Goal: Task Accomplishment & Management: Use online tool/utility

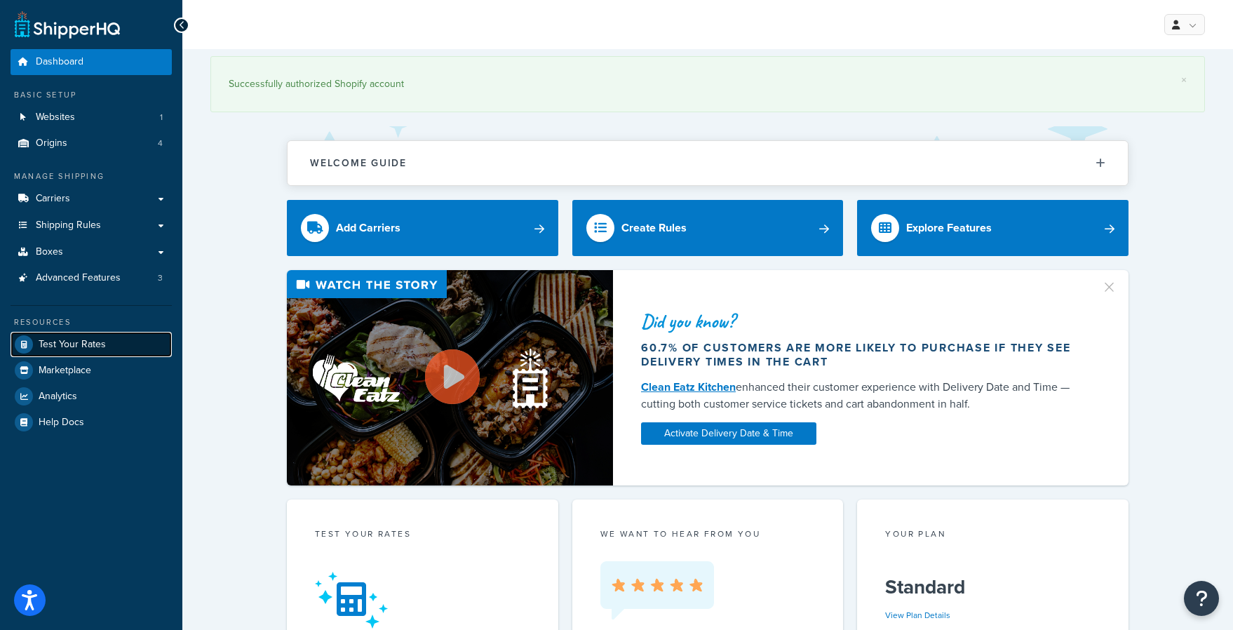
click at [86, 352] on link "Test Your Rates" at bounding box center [91, 344] width 161 height 25
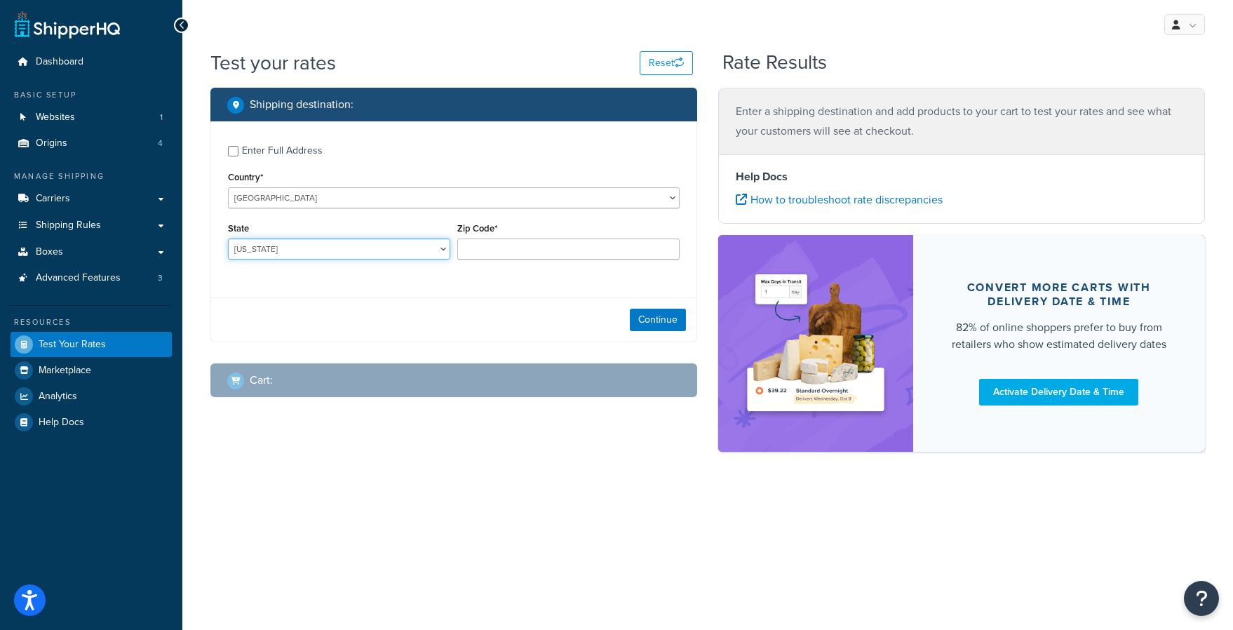
click at [276, 245] on select "Alabama Alaska American Samoa Arizona Arkansas Armed Forces Americas Armed Forc…" at bounding box center [339, 248] width 222 height 21
click at [482, 248] on input "Zip Code*" at bounding box center [568, 248] width 222 height 21
type input "49855"
click at [419, 261] on div "State Alabama Alaska American Samoa Arizona Arkansas Armed Forces Americas Arme…" at bounding box center [338, 244] width 229 height 51
click at [418, 250] on select "Alabama Alaska American Samoa Arizona Arkansas Armed Forces Americas Armed Forc…" at bounding box center [339, 248] width 222 height 21
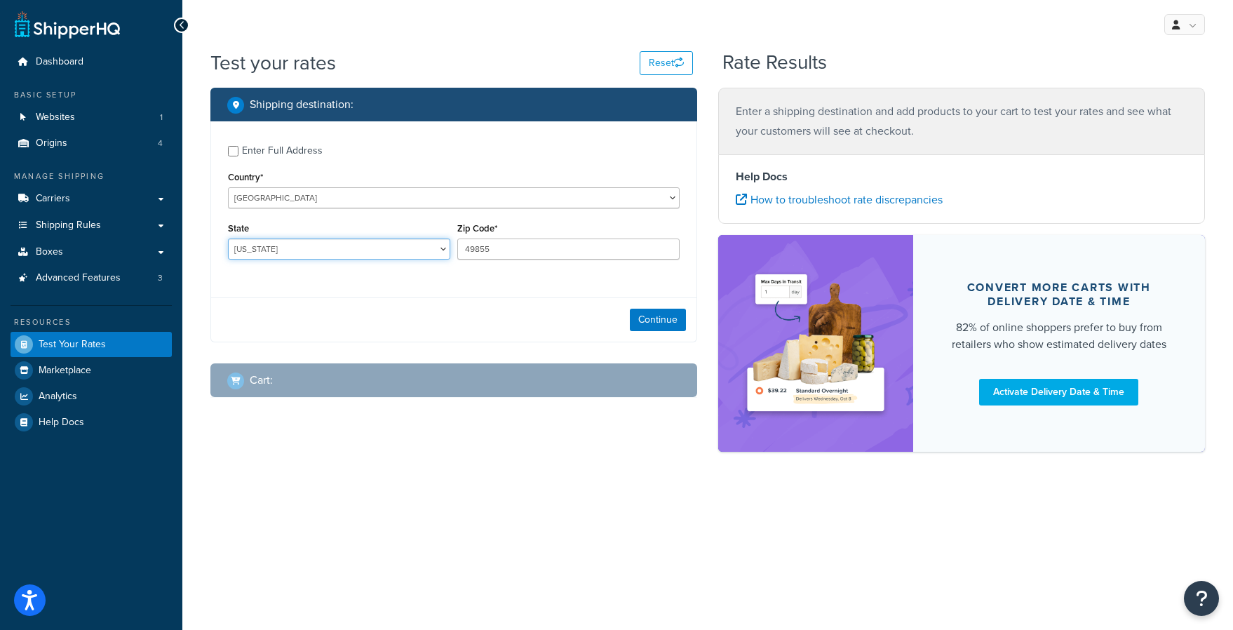
select select "MI"
click at [363, 542] on div "My Profile Billing Global Settings Contact Us Logout Test your rates Reset Rate…" at bounding box center [707, 315] width 1050 height 630
click at [670, 318] on button "Continue" at bounding box center [658, 320] width 56 height 22
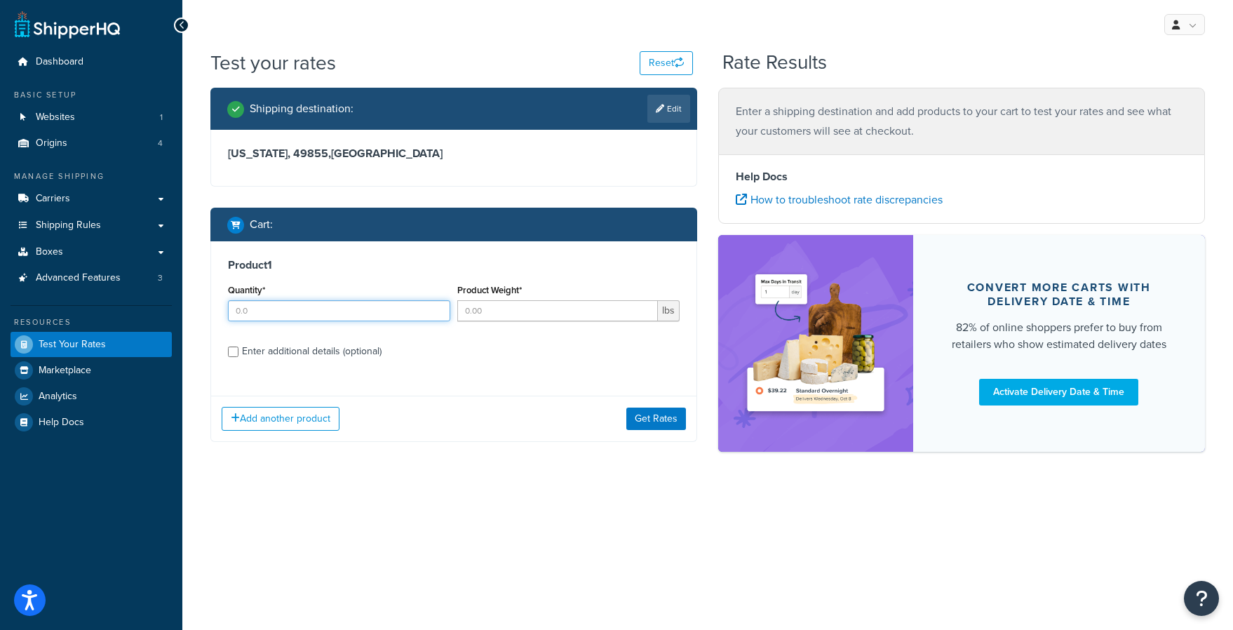
click at [386, 314] on input "Quantity*" at bounding box center [339, 310] width 222 height 21
type input "1"
click at [502, 316] on input "Product Weight*" at bounding box center [557, 310] width 201 height 21
type input "568"
click at [280, 353] on div "Enter additional details (optional)" at bounding box center [312, 351] width 140 height 20
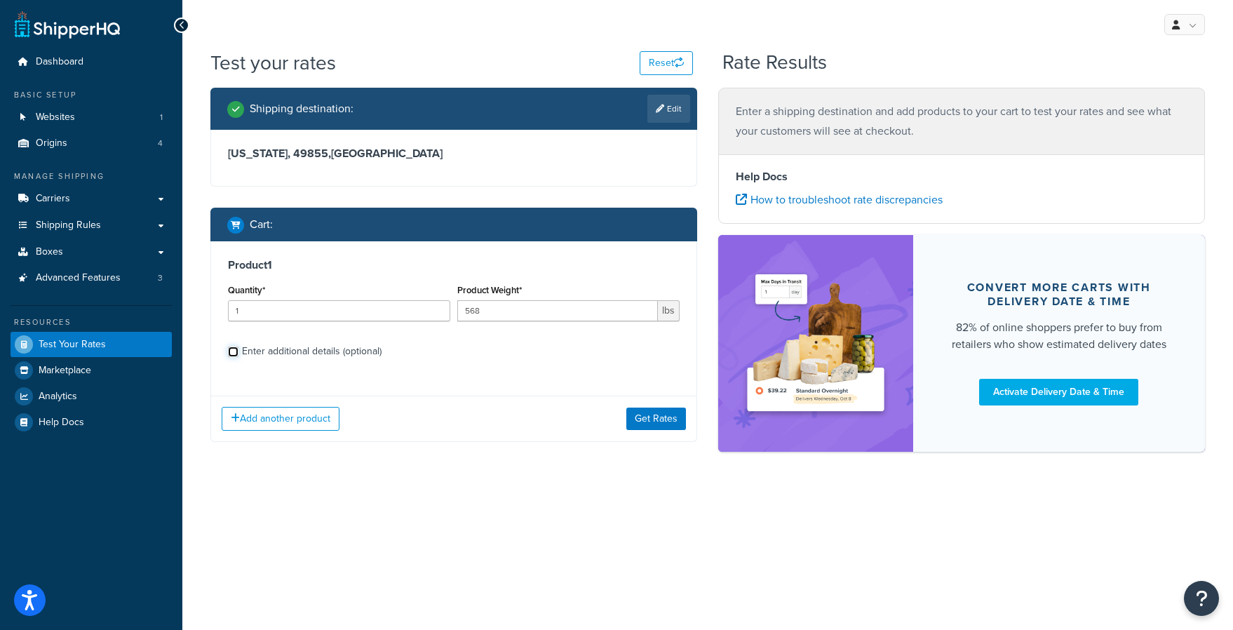
click at [238, 353] on input "Enter additional details (optional)" at bounding box center [233, 351] width 11 height 11
checkbox input "true"
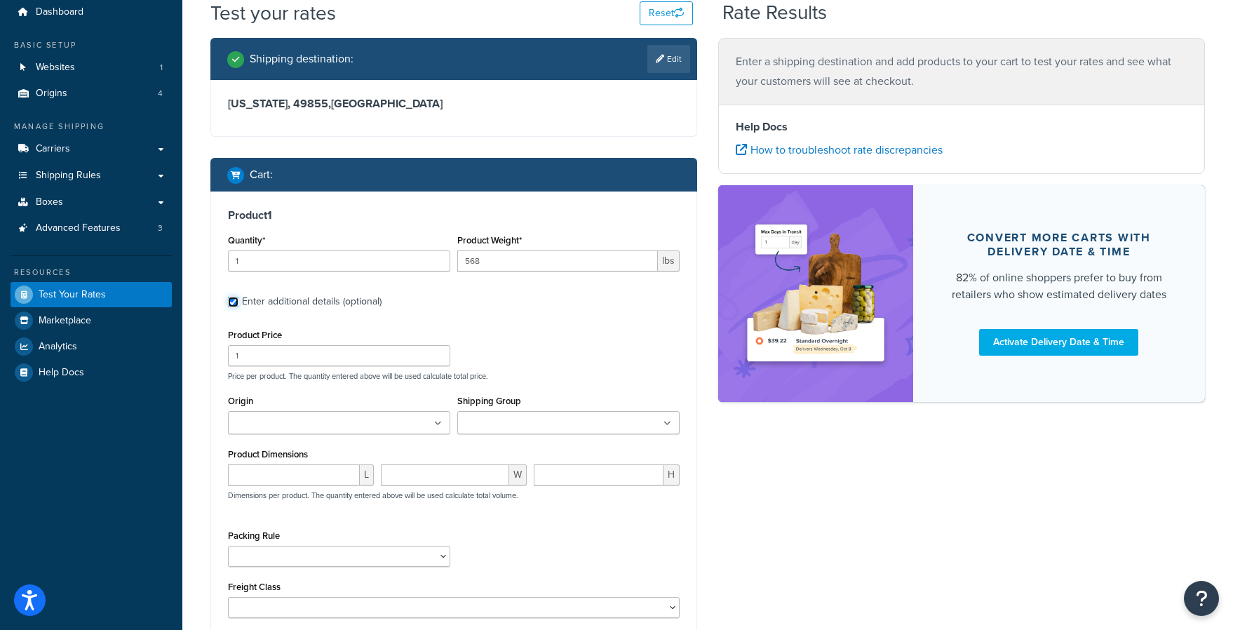
scroll to position [50, 0]
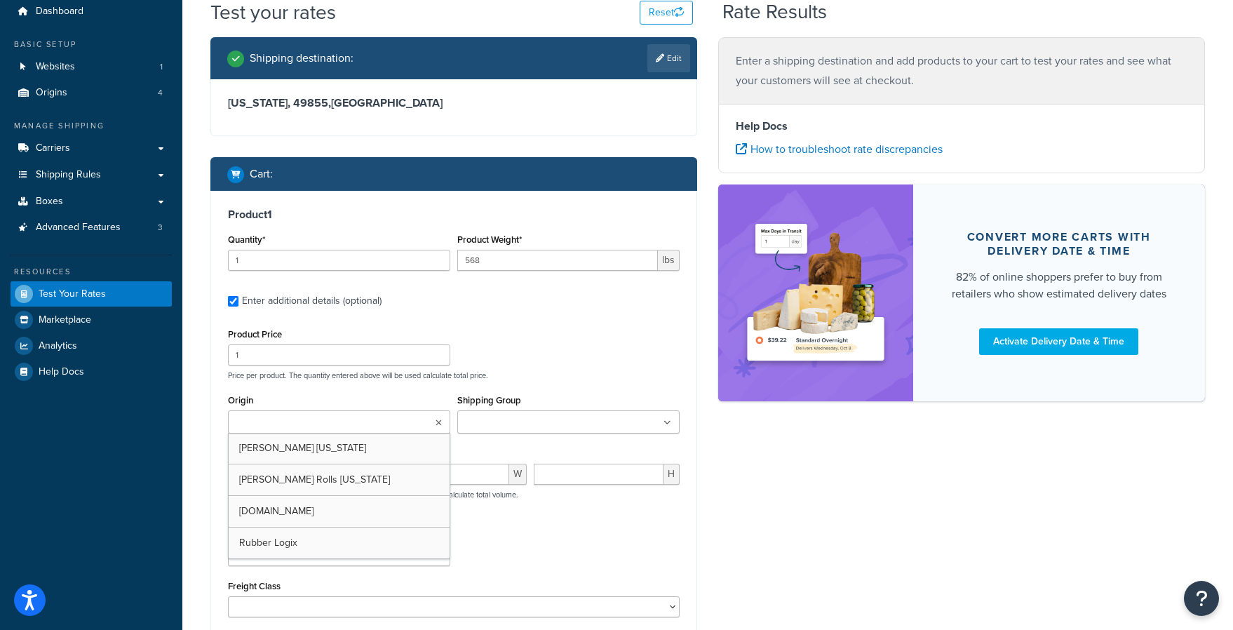
click at [316, 411] on ul at bounding box center [339, 421] width 222 height 23
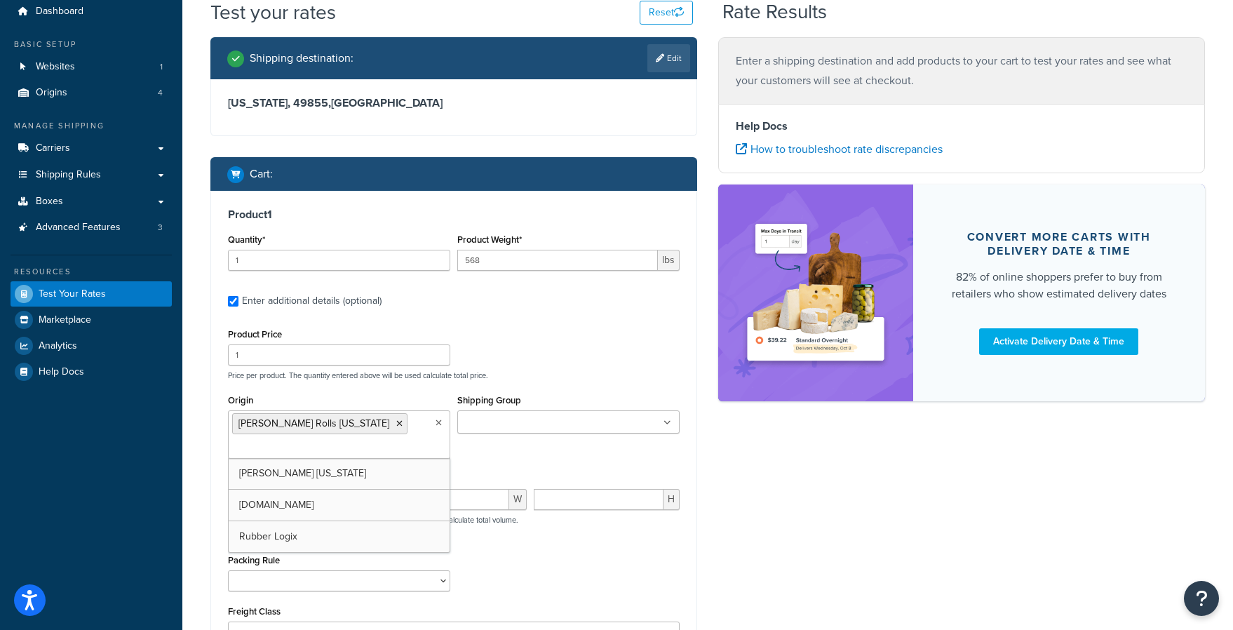
click at [522, 358] on div "Product Price 1 Price per product. The quantity entered above will be used calc…" at bounding box center [453, 352] width 459 height 55
click at [514, 427] on input "Shipping Group" at bounding box center [523, 422] width 124 height 15
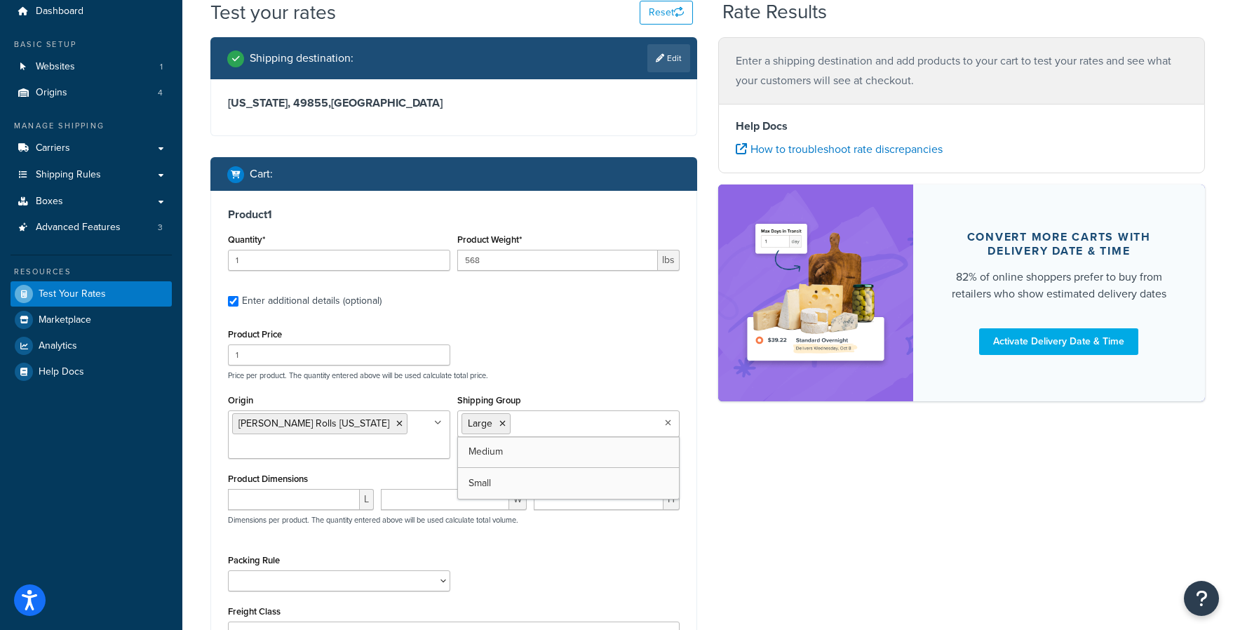
click at [566, 370] on p "Price per product. The quantity entered above will be used calculate total pric…" at bounding box center [453, 375] width 459 height 10
click at [269, 505] on input "number" at bounding box center [294, 499] width 132 height 21
type input "48"
type input "40"
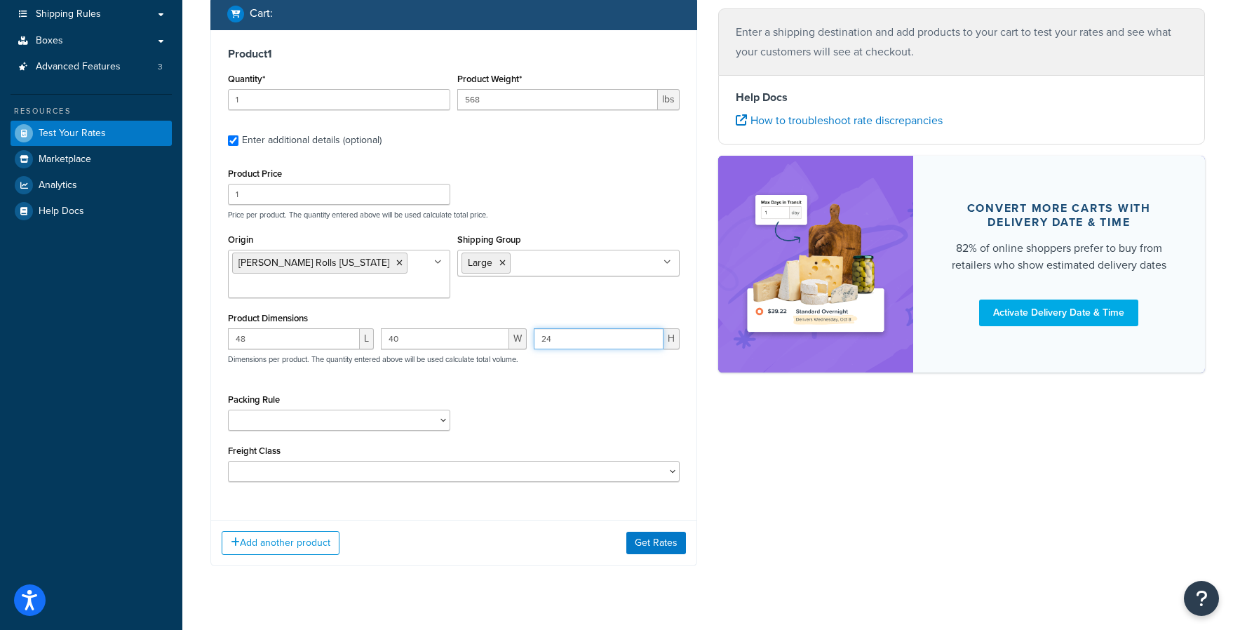
scroll to position [226, 0]
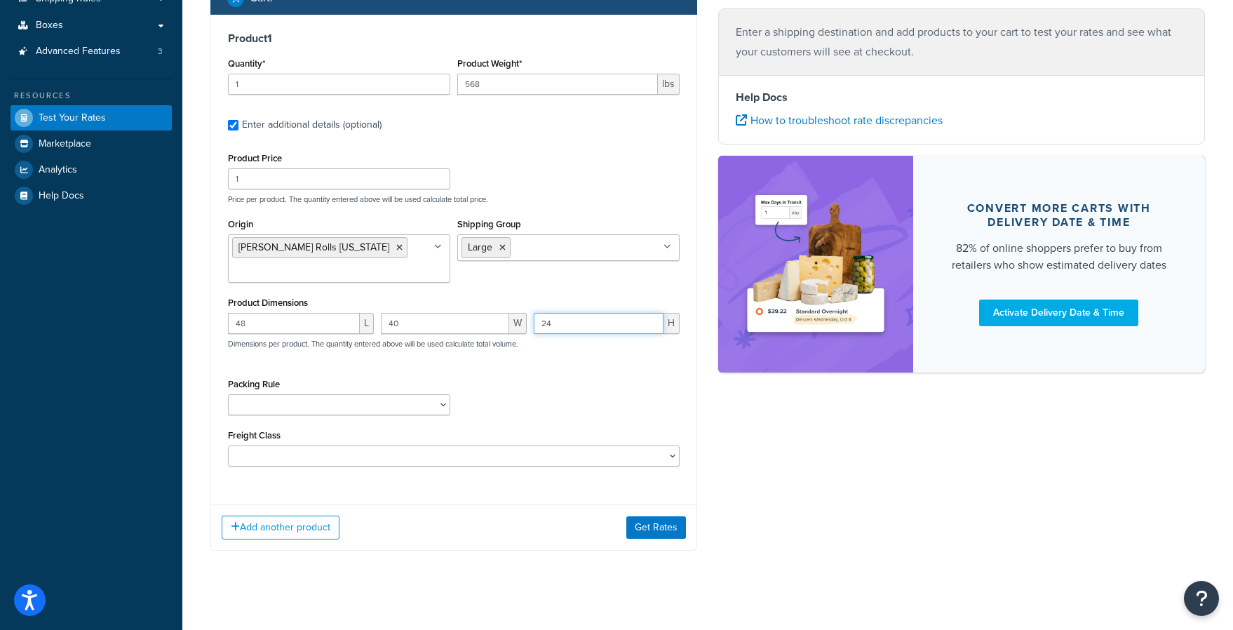
type input "24"
click at [321, 398] on select "18 inch Single Tiles 18 inch Tiles - Set of 6 24 Inch Tiles - 12mm Box 24 Inch …" at bounding box center [339, 404] width 222 height 21
select select "87042"
click at [435, 389] on div "Packing Rule 18 inch Single Tiles 18 inch Tiles - Set of 6 24 Inch Tiles - 12mm…" at bounding box center [339, 394] width 222 height 41
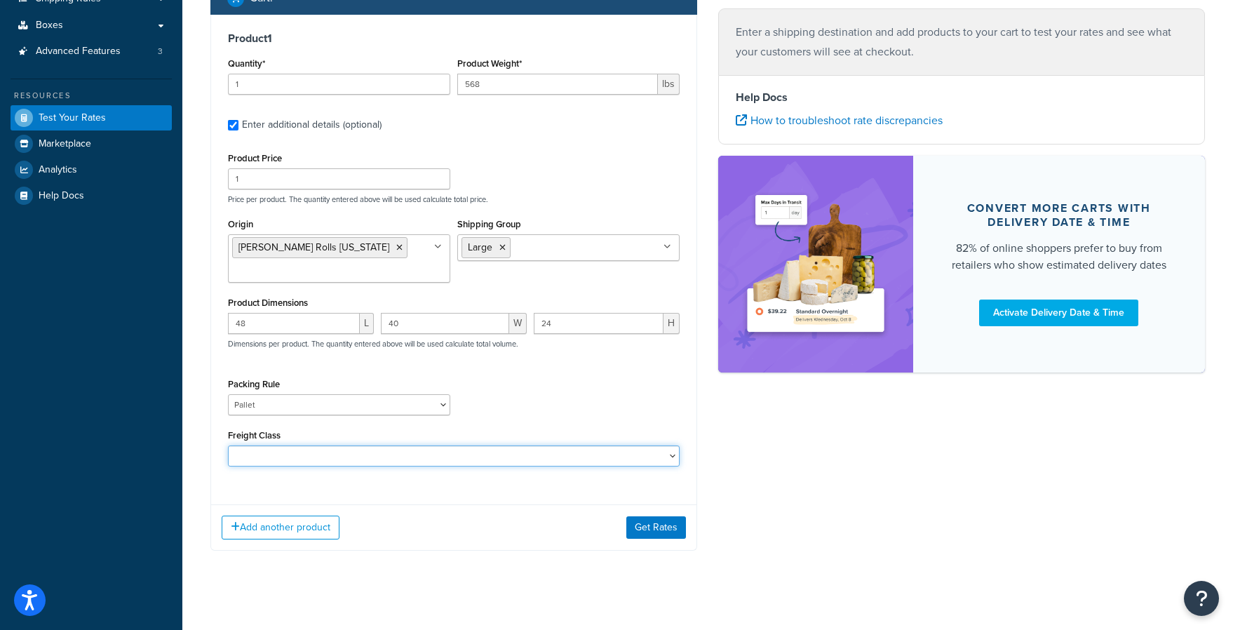
click at [428, 463] on select "50 55 60 65 70 77.5 85 92.5 100 110 125 150 175 200 250 300 400 500" at bounding box center [454, 455] width 452 height 21
select select "60"
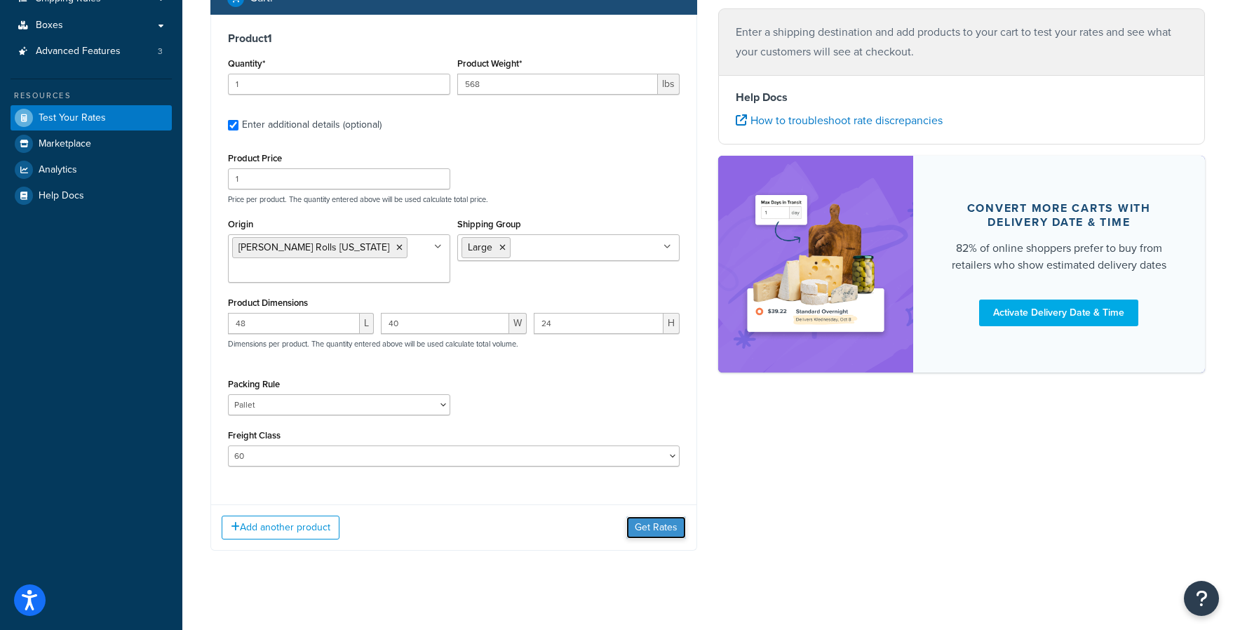
click at [638, 534] on button "Get Rates" at bounding box center [656, 527] width 60 height 22
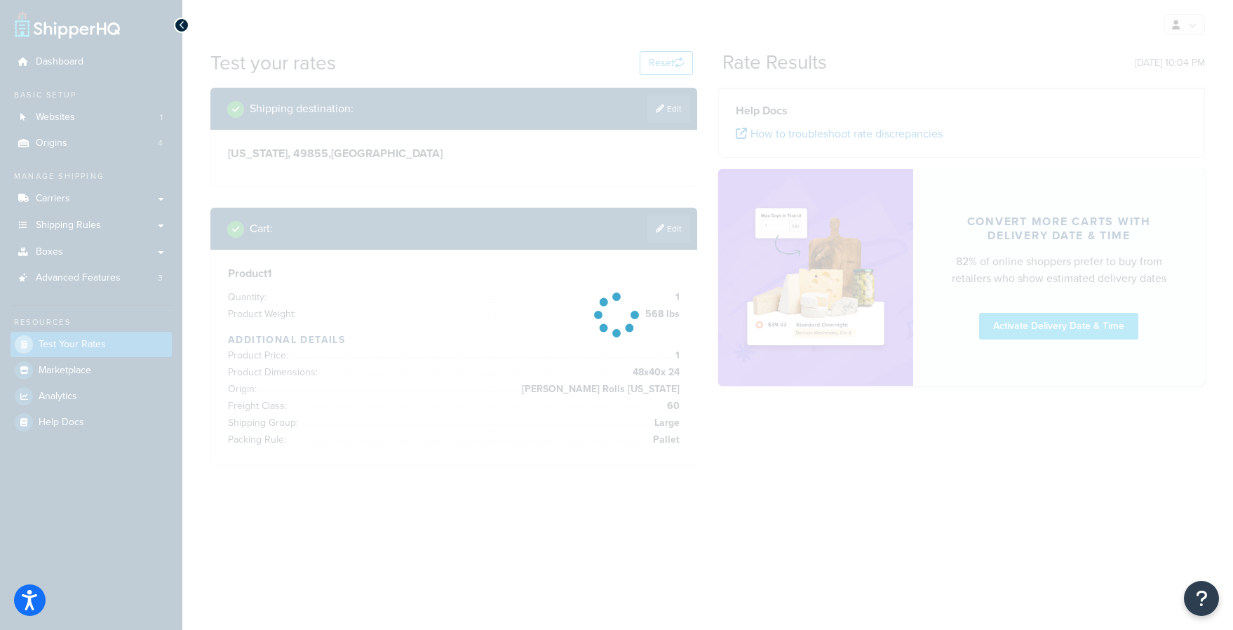
scroll to position [0, 0]
